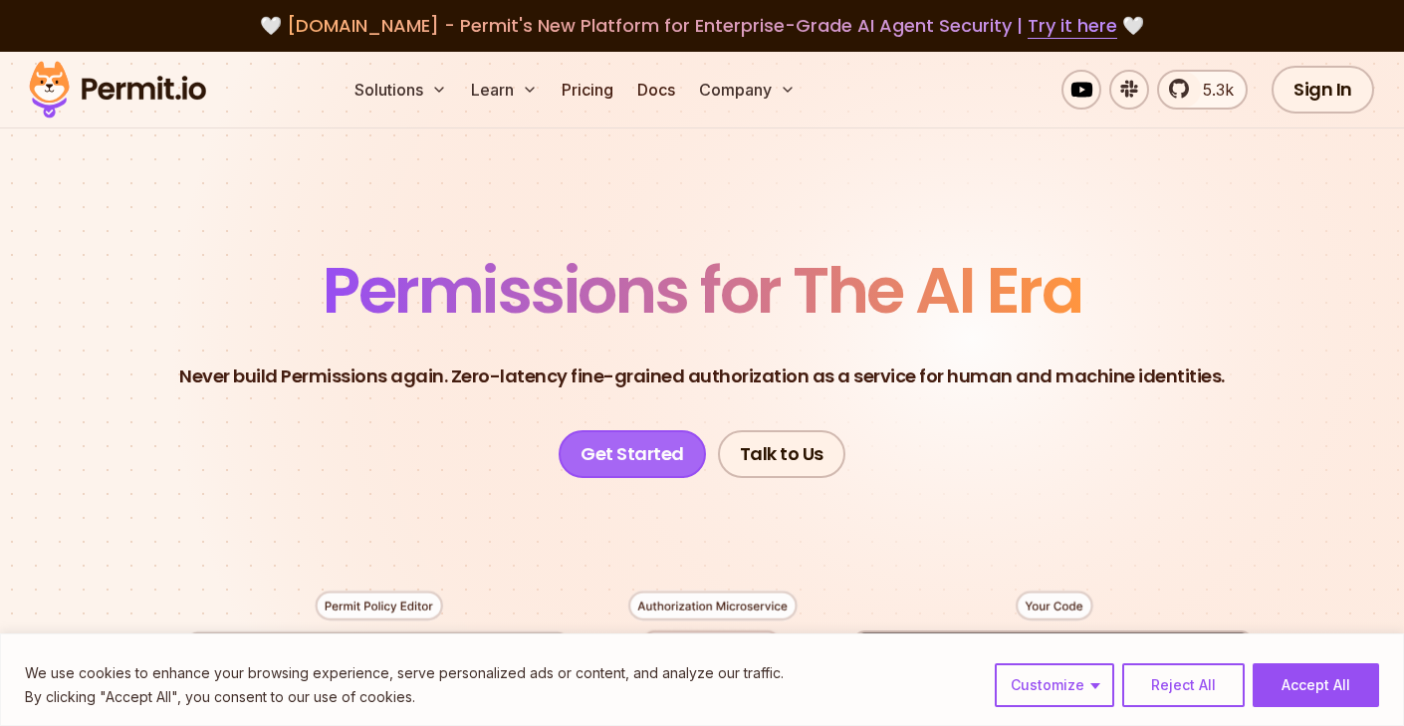
click at [637, 462] on link "Get Started" at bounding box center [632, 454] width 147 height 48
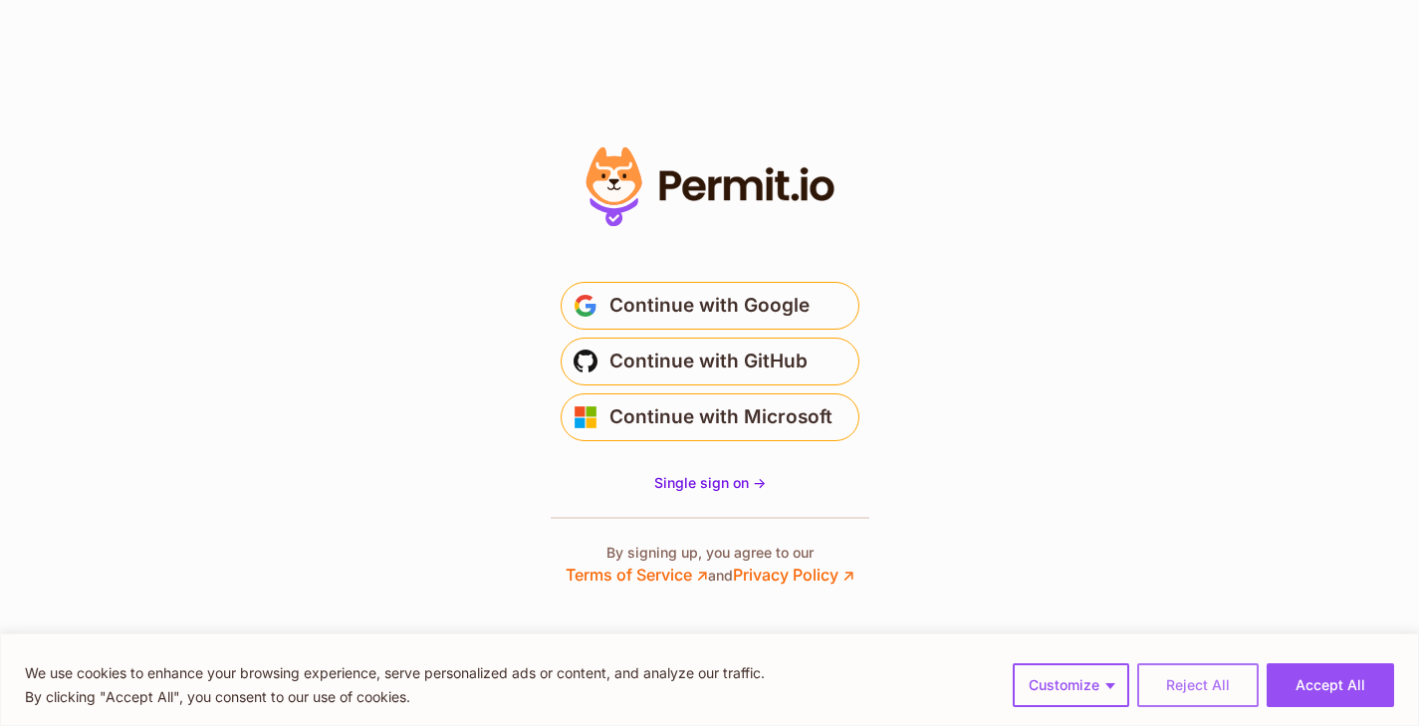
click at [1180, 684] on button "Reject All" at bounding box center [1197, 685] width 121 height 44
